Goal: Task Accomplishment & Management: Use online tool/utility

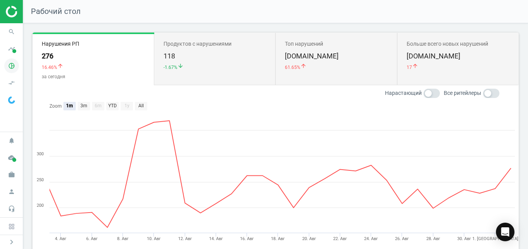
click at [10, 70] on icon "pie_chart_outlined" at bounding box center [11, 65] width 15 height 15
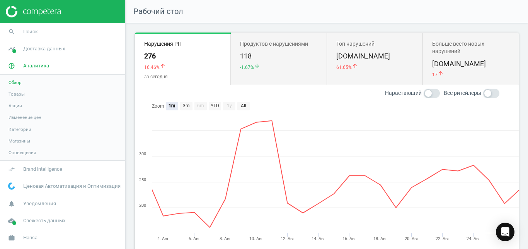
click at [15, 94] on span "Товары" at bounding box center [17, 94] width 16 height 6
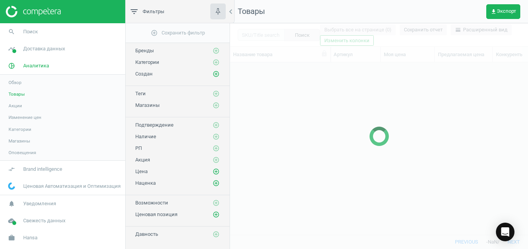
scroll to position [159, 292]
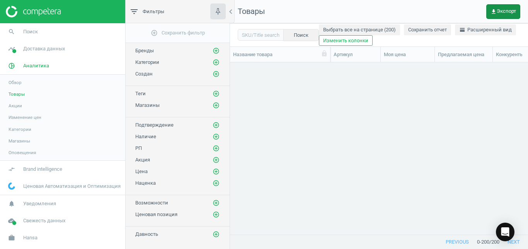
click at [512, 13] on span "get_app Экспорт" at bounding box center [504, 12] width 26 height 6
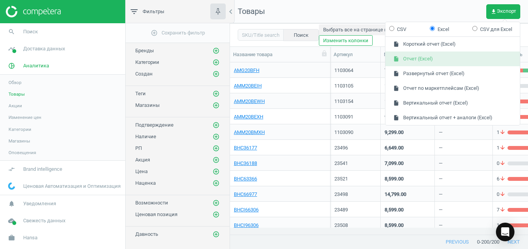
click at [468, 61] on button "insert_drive_file Отчет (Excel)" at bounding box center [453, 58] width 135 height 15
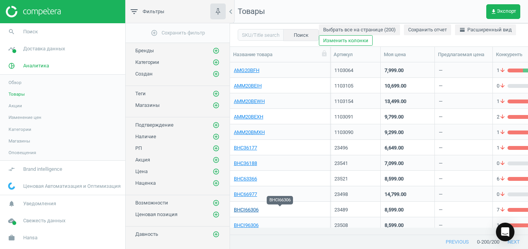
click at [248, 209] on link "BHCI66306" at bounding box center [246, 209] width 25 height 7
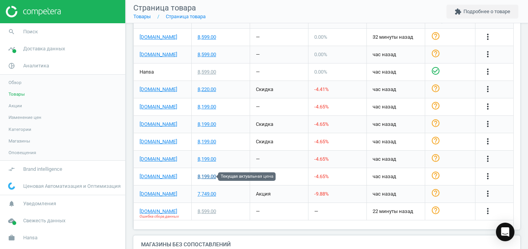
click at [207, 179] on div "8,199.00" at bounding box center [207, 176] width 19 height 7
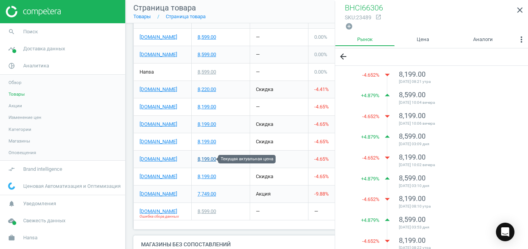
click at [212, 158] on div "8,199.00" at bounding box center [207, 159] width 19 height 7
click at [523, 10] on icon "close" at bounding box center [520, 9] width 9 height 9
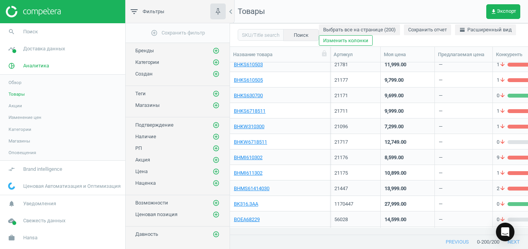
scroll to position [485, 0]
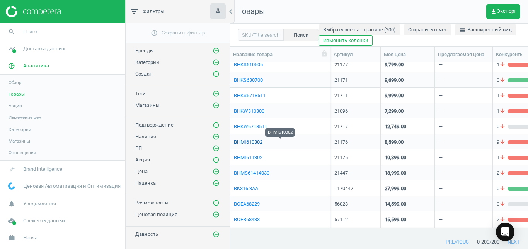
click at [246, 144] on link "BHMI610302" at bounding box center [248, 141] width 29 height 7
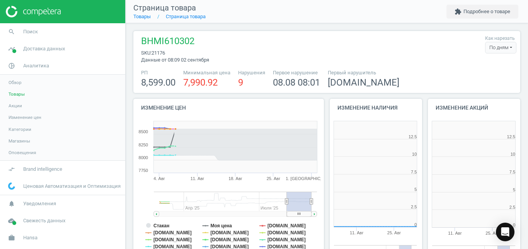
scroll to position [162, 98]
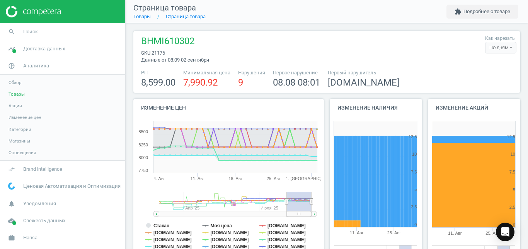
click at [493, 45] on div "По дням" at bounding box center [500, 48] width 31 height 12
click at [482, 70] on button "По часам" at bounding box center [492, 71] width 50 height 9
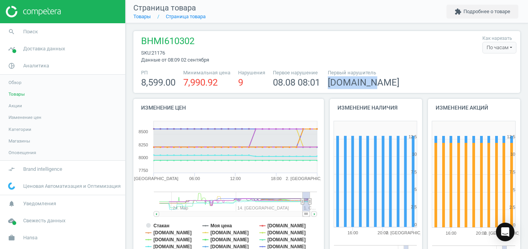
drag, startPoint x: 521, startPoint y: 67, endPoint x: 525, endPoint y: 77, distance: 11.5
click at [525, 77] on div "BHMI610302 sku : 21176 Данные от 08:09 02 сентября Как нарезать По часам По дня…" at bounding box center [327, 136] width 403 height 226
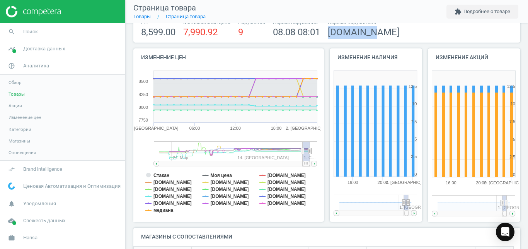
scroll to position [53, 0]
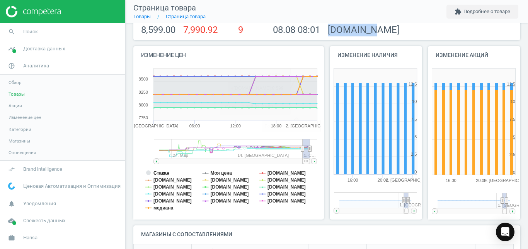
click at [163, 172] on tspan "Стакан" at bounding box center [162, 172] width 16 height 5
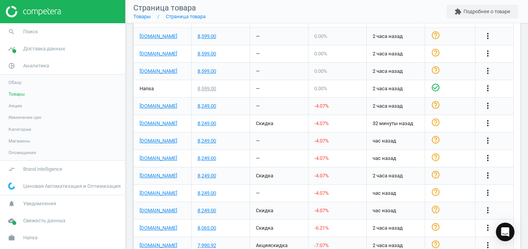
scroll to position [304, 0]
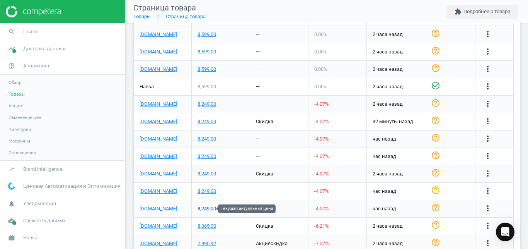
click at [209, 210] on div "8,249.00" at bounding box center [207, 208] width 19 height 7
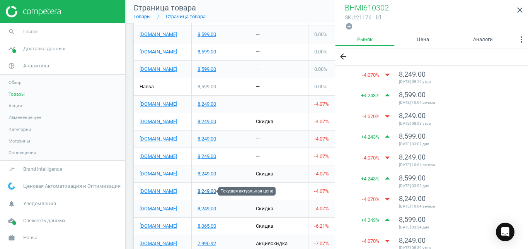
click at [211, 190] on div "8,249.00" at bounding box center [207, 191] width 19 height 7
click at [521, 12] on icon "close" at bounding box center [520, 9] width 9 height 9
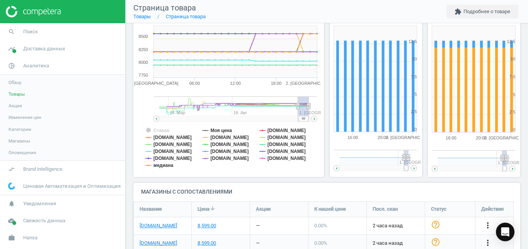
scroll to position [101, 0]
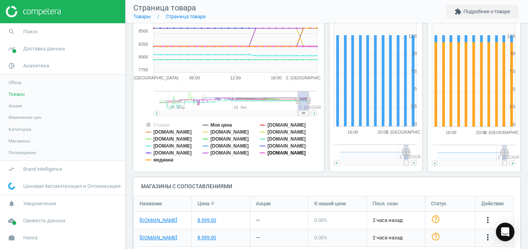
click at [280, 157] on rect at bounding box center [227, 94] width 188 height 155
click at [280, 152] on tspan "[DOMAIN_NAME]" at bounding box center [287, 152] width 38 height 5
click at [280, 150] on tspan "[DOMAIN_NAME]" at bounding box center [287, 152] width 38 height 5
click at [278, 137] on tspan "[DOMAIN_NAME]" at bounding box center [287, 138] width 38 height 5
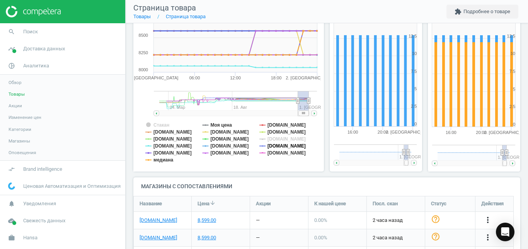
click at [277, 144] on tspan "[DOMAIN_NAME]" at bounding box center [287, 145] width 38 height 5
click at [276, 151] on tspan "[DOMAIN_NAME]" at bounding box center [287, 152] width 38 height 5
drag, startPoint x: 230, startPoint y: 144, endPoint x: 214, endPoint y: 138, distance: 17.0
click at [214, 138] on g "Стакан Моя цена [DOMAIN_NAME] [DOMAIN_NAME] [DOMAIN_NAME] [DOMAIN_NAME] [DOMAIN…" at bounding box center [225, 142] width 161 height 40
click at [168, 161] on tspan "медиана" at bounding box center [164, 159] width 20 height 5
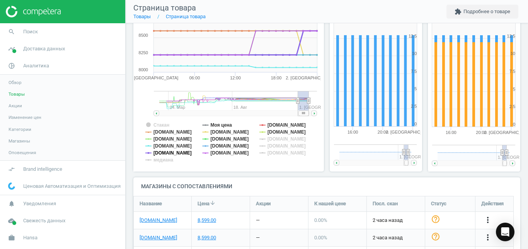
drag, startPoint x: 171, startPoint y: 154, endPoint x: 164, endPoint y: 147, distance: 9.9
click at [164, 147] on g "Стакан Моя цена [DOMAIN_NAME] [DOMAIN_NAME] [DOMAIN_NAME] [DOMAIN_NAME] [DOMAIN…" at bounding box center [225, 142] width 161 height 40
click at [164, 147] on tspan "[DOMAIN_NAME]" at bounding box center [173, 145] width 38 height 5
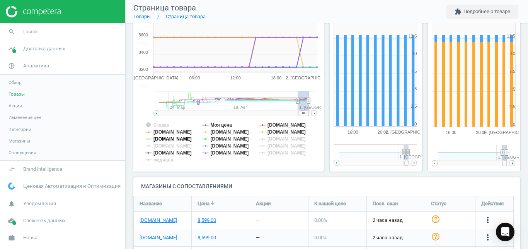
click at [159, 140] on tspan "[DOMAIN_NAME]" at bounding box center [173, 138] width 38 height 5
click at [166, 133] on tspan "[DOMAIN_NAME]" at bounding box center [173, 131] width 38 height 5
click at [165, 154] on tspan "[DOMAIN_NAME]" at bounding box center [173, 152] width 38 height 5
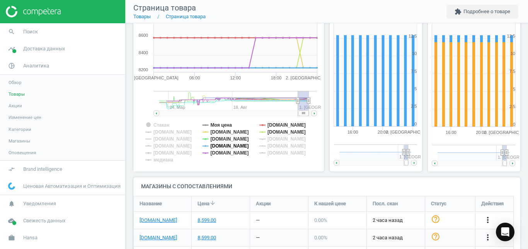
click at [238, 144] on tspan "[DOMAIN_NAME]" at bounding box center [230, 145] width 38 height 5
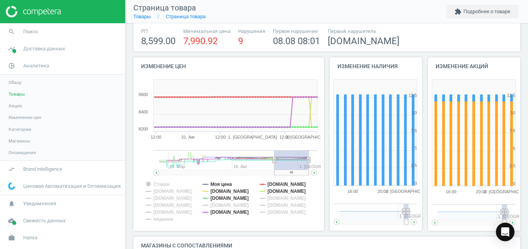
drag, startPoint x: 296, startPoint y: 162, endPoint x: 274, endPoint y: 164, distance: 22.1
click at [274, 164] on g at bounding box center [235, 162] width 163 height 25
drag, startPoint x: 297, startPoint y: 171, endPoint x: 318, endPoint y: 169, distance: 20.6
click at [318, 169] on icon "Created with Highstock 6.2.0 Стакан Моя цена [DOMAIN_NAME] [DOMAIN_NAME] [DOMAI…" at bounding box center [227, 153] width 188 height 155
click at [273, 185] on tspan "[DOMAIN_NAME]" at bounding box center [287, 183] width 38 height 5
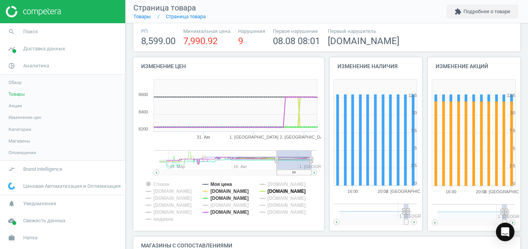
click at [268, 191] on tspan "[DOMAIN_NAME]" at bounding box center [287, 190] width 38 height 5
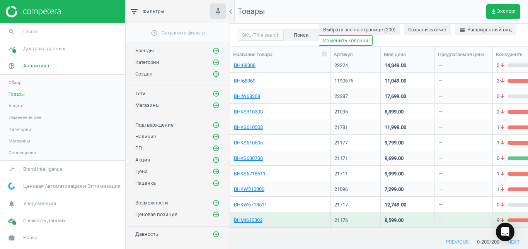
scroll to position [744, 0]
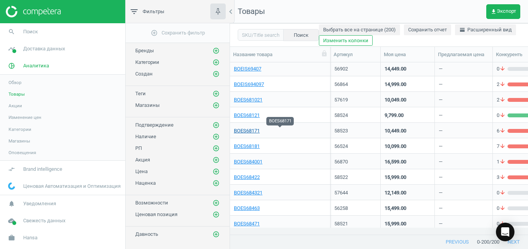
click at [252, 131] on link "BOES68171" at bounding box center [247, 130] width 26 height 7
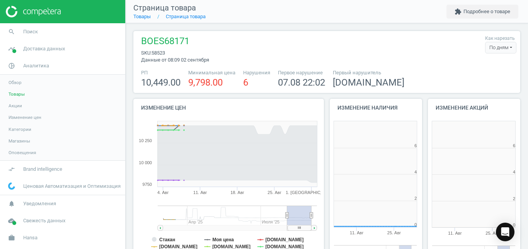
scroll to position [162, 98]
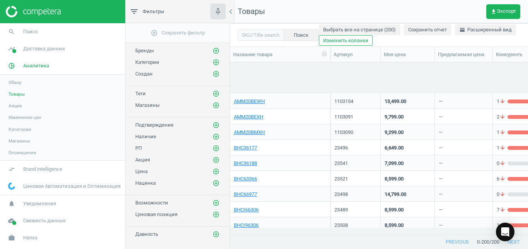
scroll to position [655, 0]
